Goal: Find specific page/section: Find specific page/section

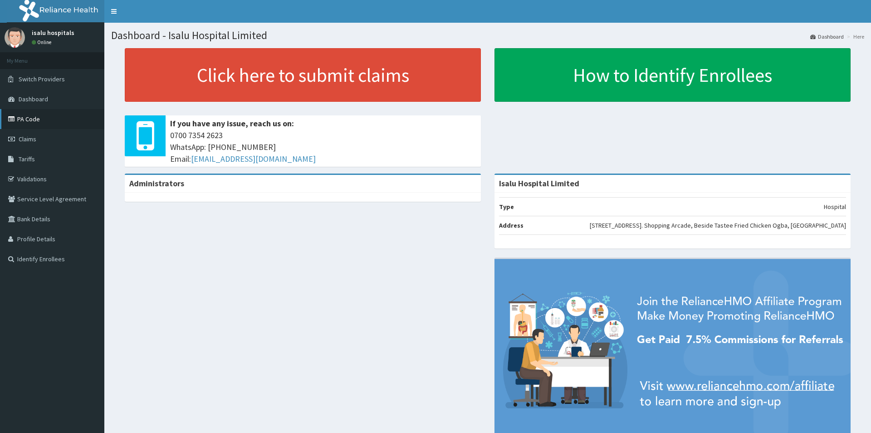
click at [27, 122] on link "PA Code" at bounding box center [52, 119] width 104 height 20
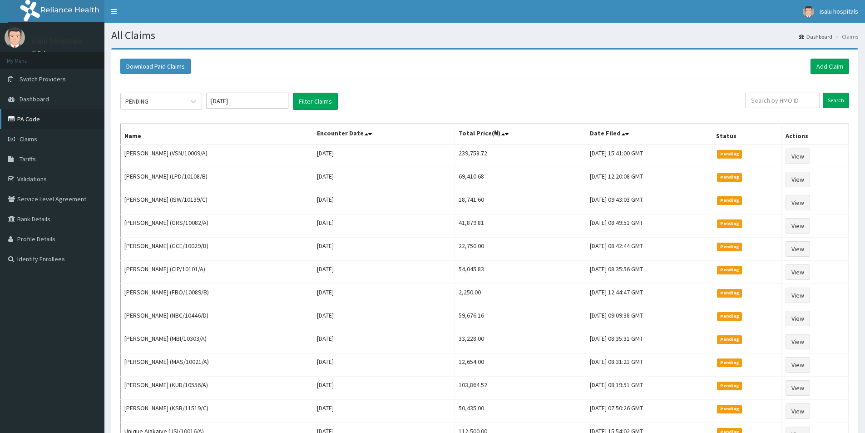
click at [24, 118] on link "PA Code" at bounding box center [52, 119] width 104 height 20
